Goal: Information Seeking & Learning: Learn about a topic

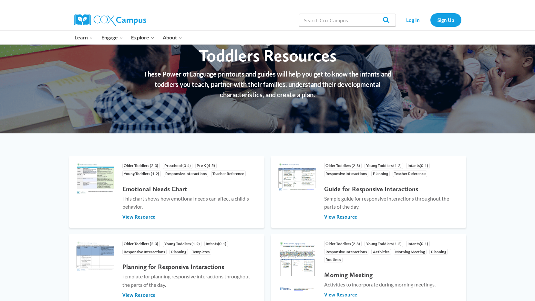
scroll to position [65, 0]
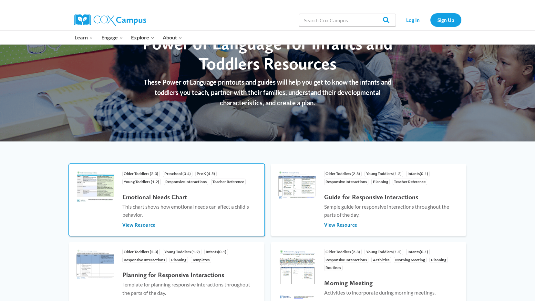
click at [151, 198] on h4 "Emotional Needs Chart" at bounding box center [190, 197] width 136 height 8
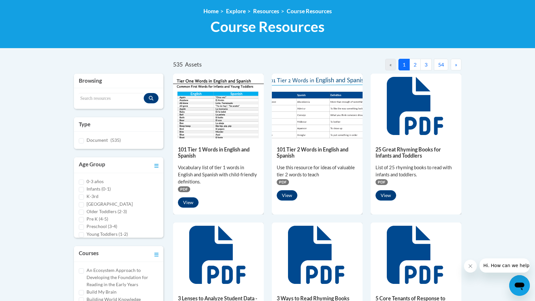
scroll to position [97, 0]
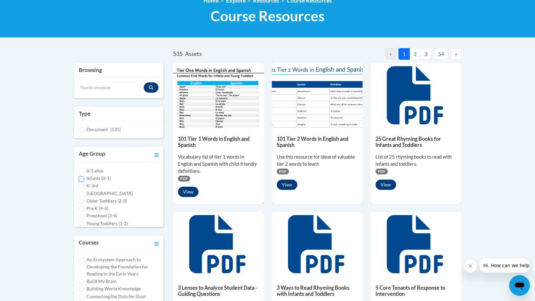
click at [80, 180] on input "Infants (0-1)" at bounding box center [81, 178] width 5 height 5
checkbox input "true"
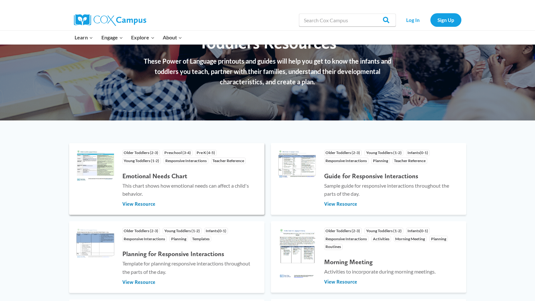
scroll to position [97, 0]
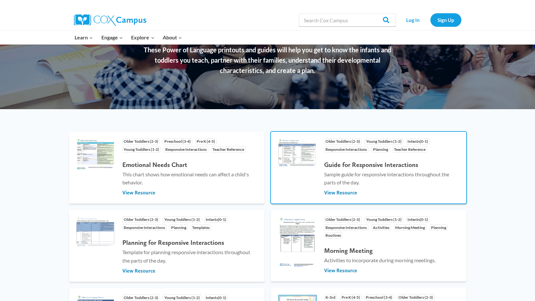
click at [418, 141] on span "Infants(0-1)" at bounding box center [418, 142] width 24 height 6
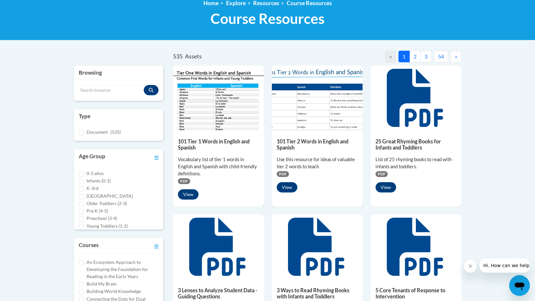
scroll to position [97, 0]
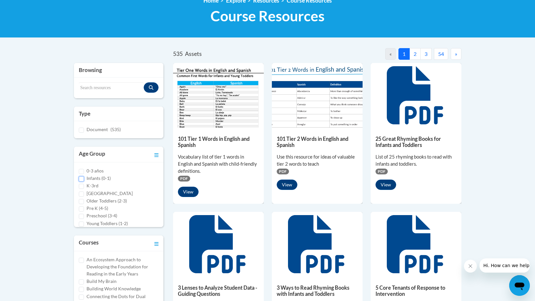
click at [82, 179] on input "Infants (0-1)" at bounding box center [81, 178] width 5 height 5
checkbox input "true"
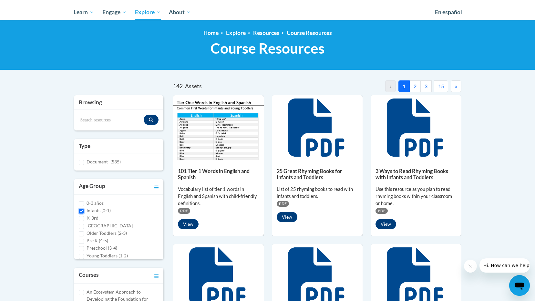
scroll to position [0, 0]
